Goal: Information Seeking & Learning: Learn about a topic

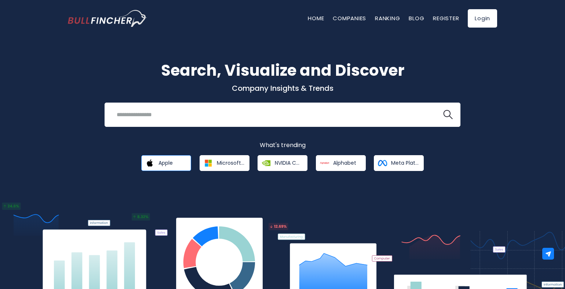
click at [167, 163] on span "Apple" at bounding box center [166, 162] width 14 height 7
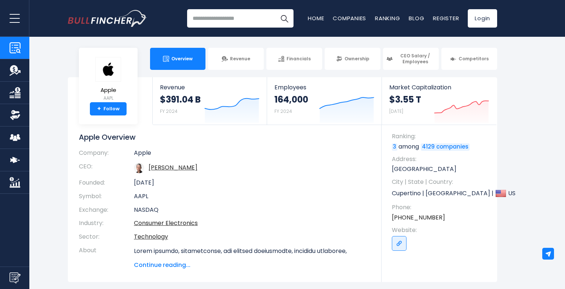
click at [523, 121] on section "Apple AAPL + Follow Revenue $391.04 B FY 2024 Created with Highcharts 12.1.2 Em…" at bounding box center [282, 179] width 565 height 204
click at [522, 122] on section "Apple AAPL + Follow Revenue $391.04 B FY 2024 Created with Highcharts 12.1.2 Em…" at bounding box center [282, 179] width 565 height 204
